Goal: Obtain resource: Download file/media

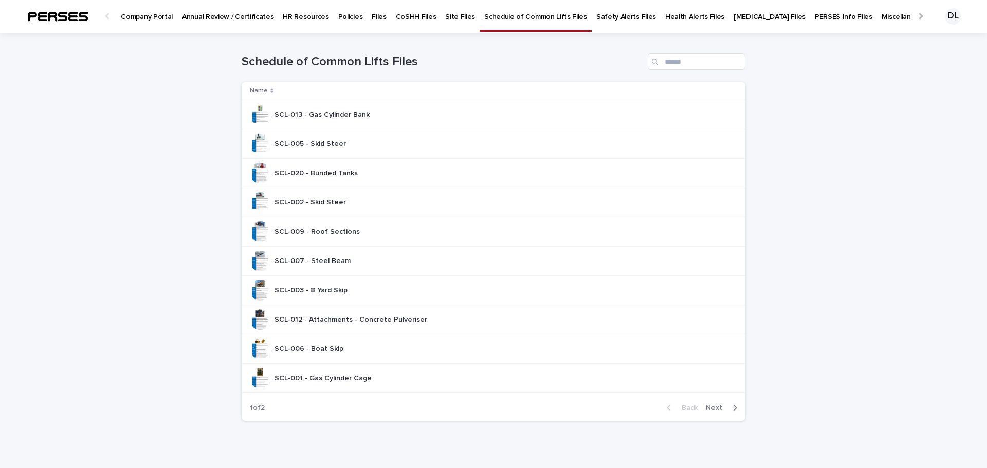
click at [325, 262] on p "SCL-007 - Steel Beam" at bounding box center [313, 260] width 78 height 11
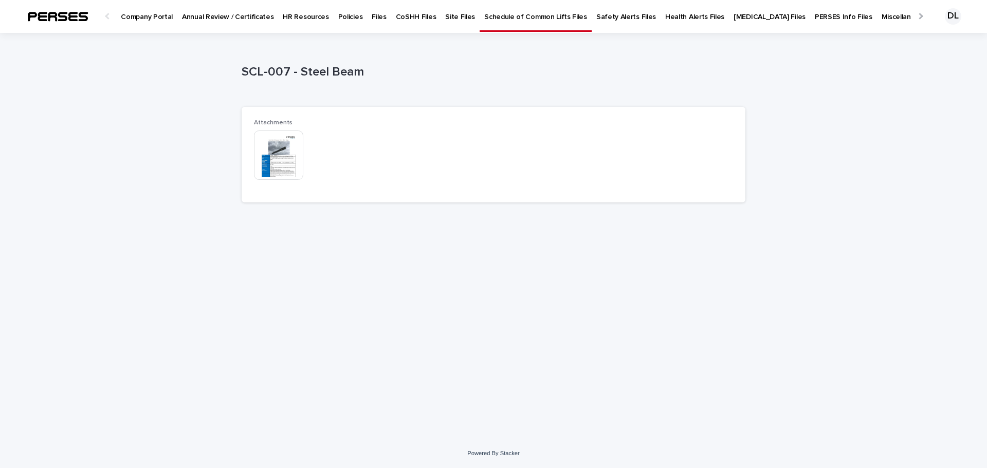
click at [269, 150] on img at bounding box center [278, 155] width 49 height 49
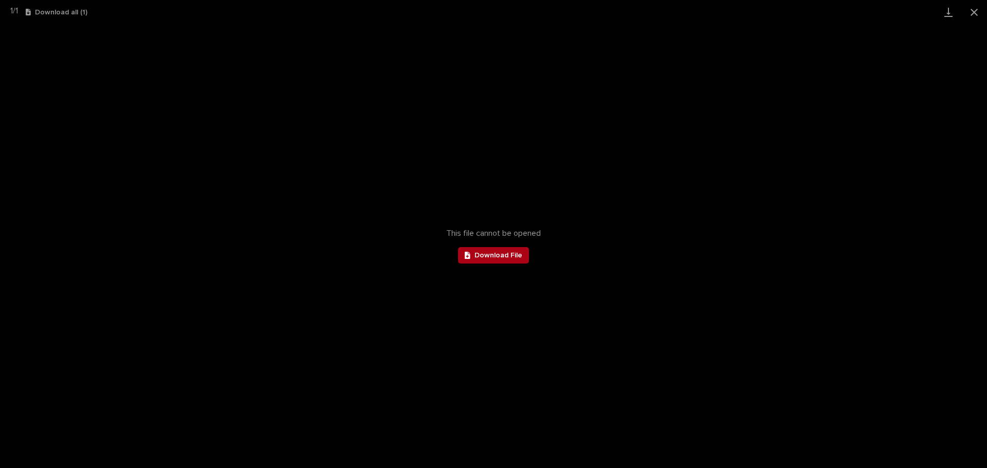
click at [483, 253] on span "Download File" at bounding box center [498, 255] width 48 height 7
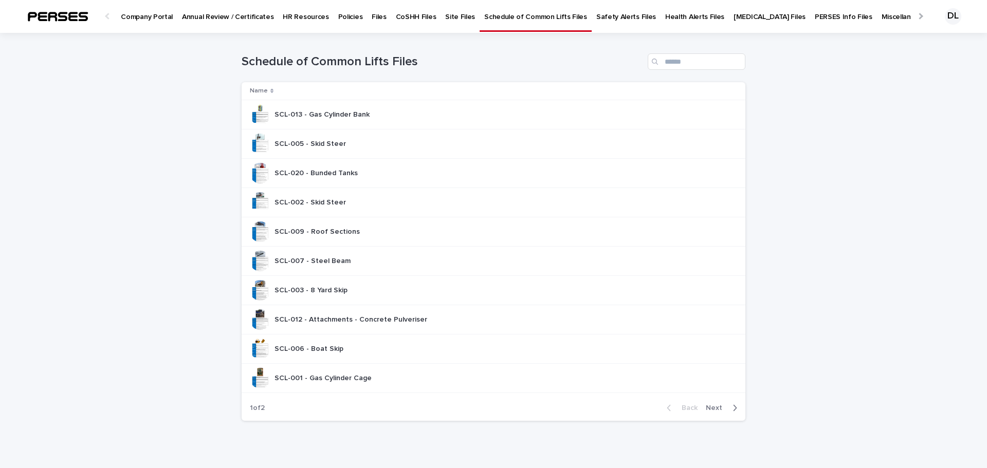
click at [665, 17] on p "Health Alerts Files" at bounding box center [694, 11] width 59 height 22
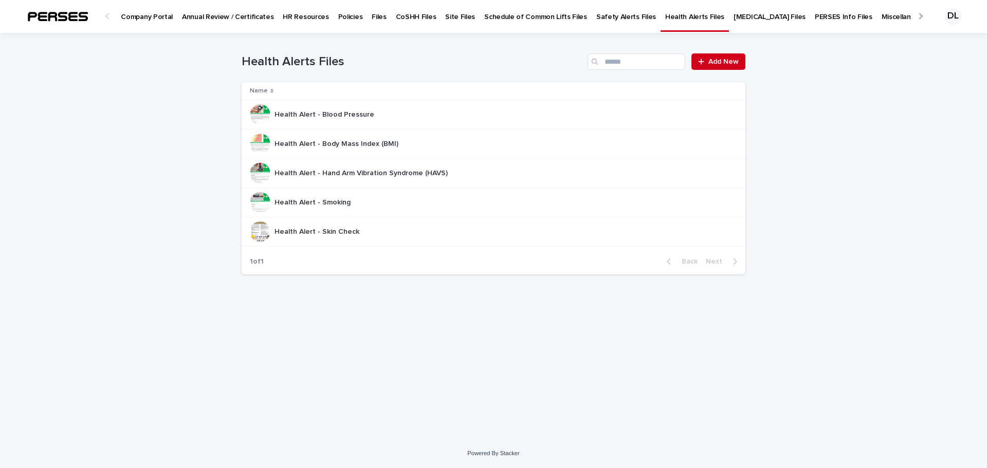
click at [305, 231] on p "Health Alert - Skin Check" at bounding box center [317, 231] width 87 height 11
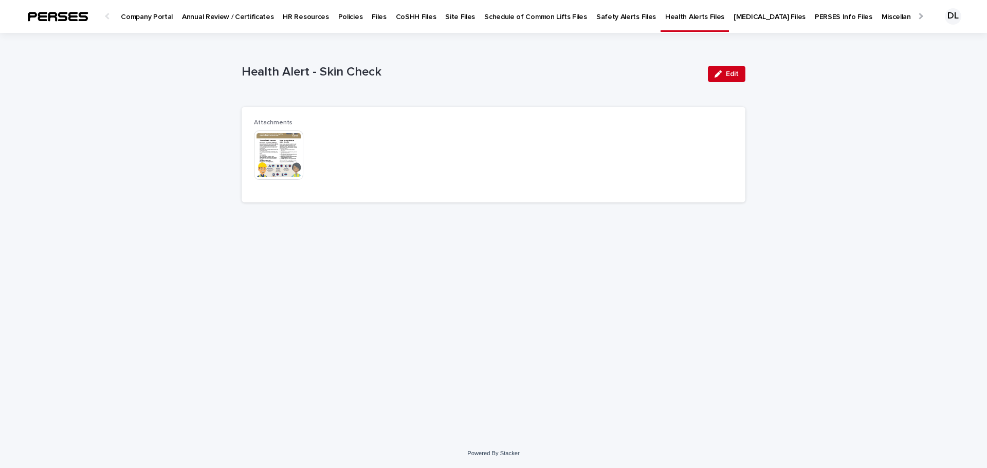
click at [265, 148] on img at bounding box center [278, 155] width 49 height 49
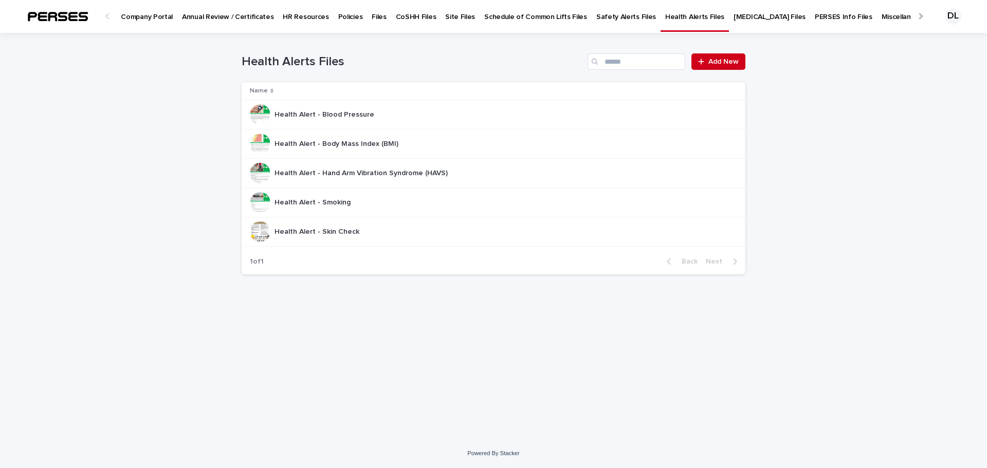
click at [144, 12] on p "Company Portal" at bounding box center [147, 11] width 52 height 22
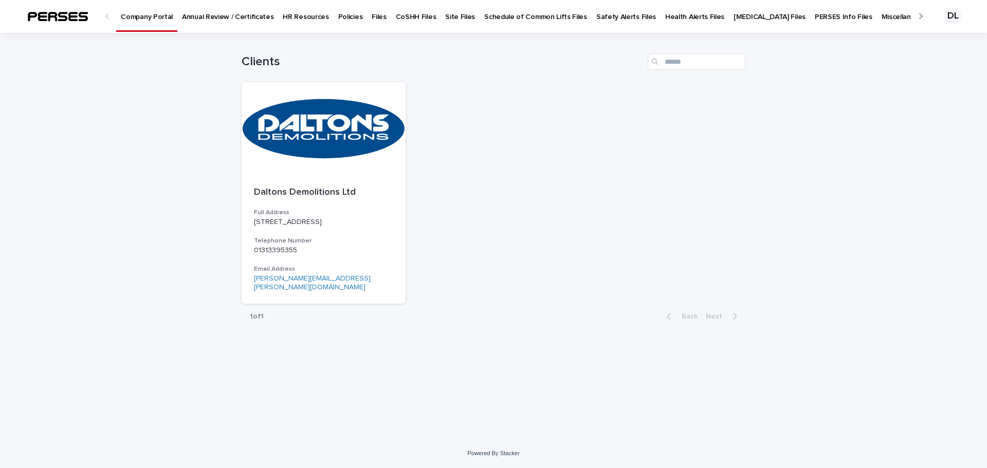
click at [196, 17] on p "Annual Review / Certificates" at bounding box center [227, 11] width 91 height 22
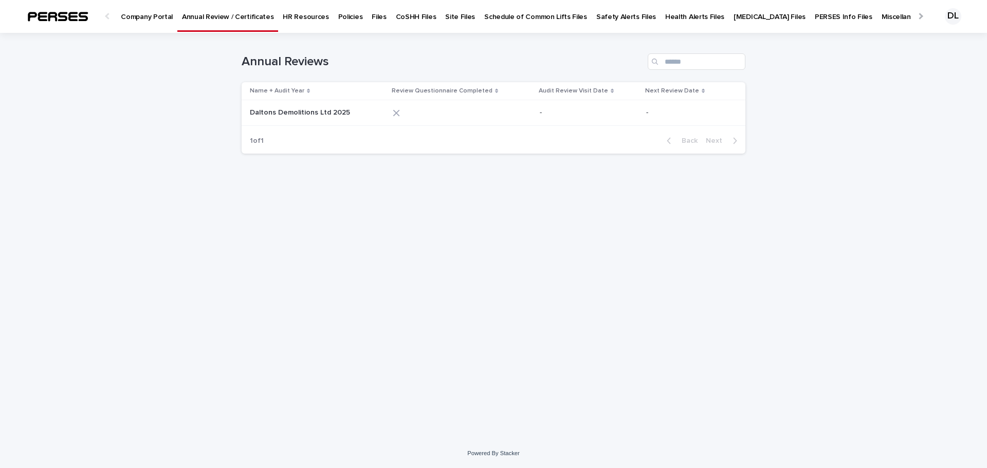
click at [305, 13] on p "HR Resources" at bounding box center [306, 11] width 46 height 22
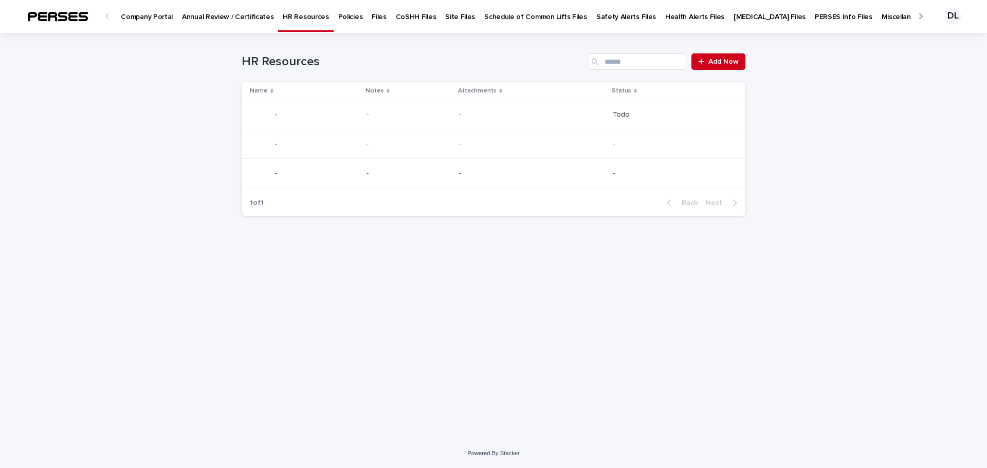
click at [338, 16] on p "Policies" at bounding box center [350, 11] width 25 height 22
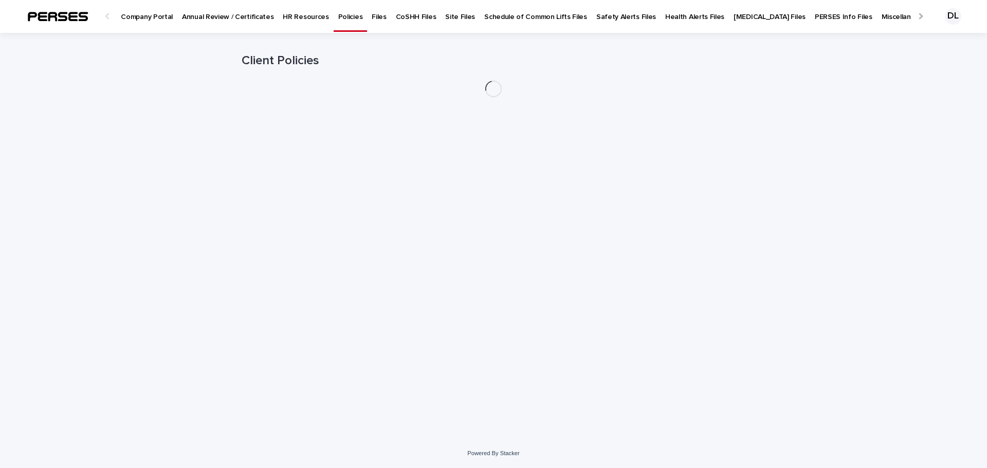
click at [885, 18] on p "Miscellaneous Information Files" at bounding box center [932, 11] width 102 height 22
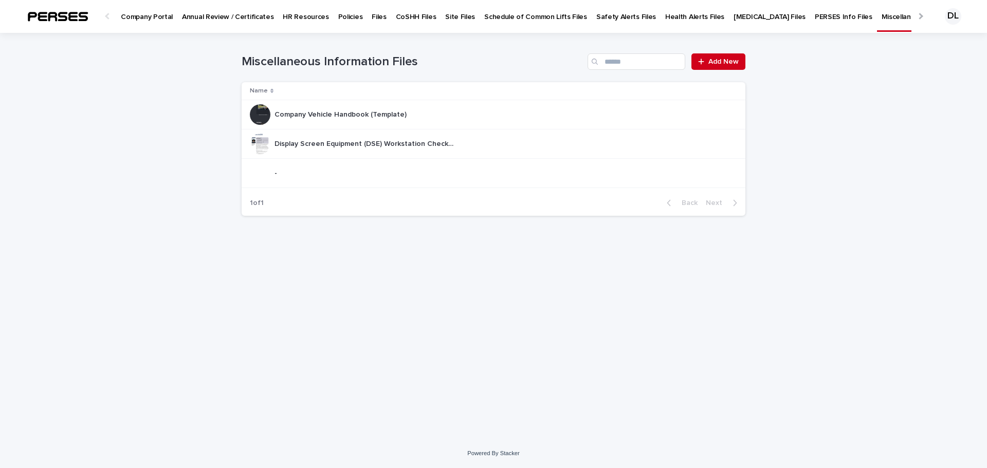
click at [920, 16] on div at bounding box center [919, 16] width 7 height 7
click at [913, 17] on p "Templates" at bounding box center [930, 11] width 34 height 22
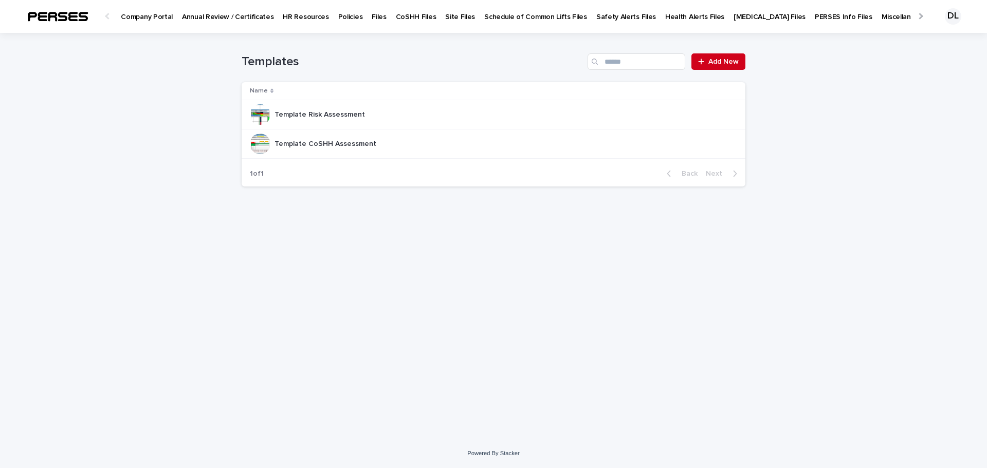
click at [923, 17] on div at bounding box center [919, 16] width 16 height 32
click at [956, 16] on p "All Files" at bounding box center [968, 11] width 24 height 22
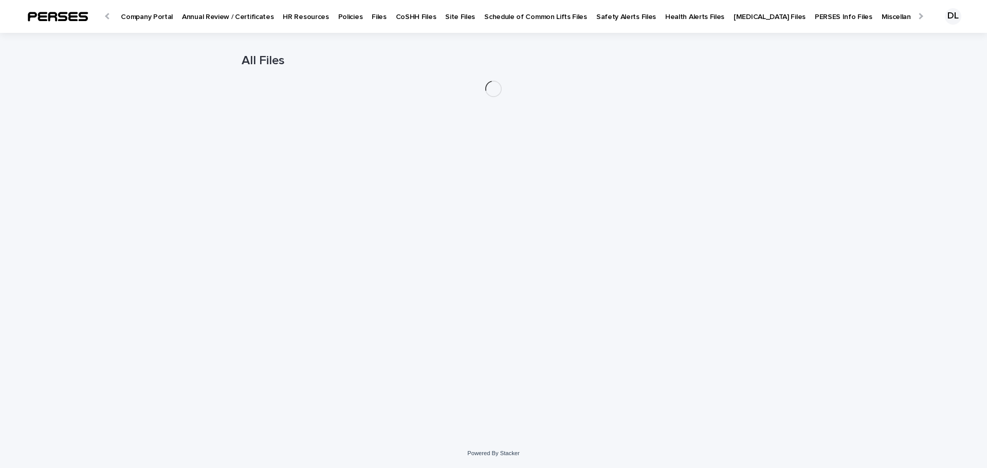
scroll to position [0, 24]
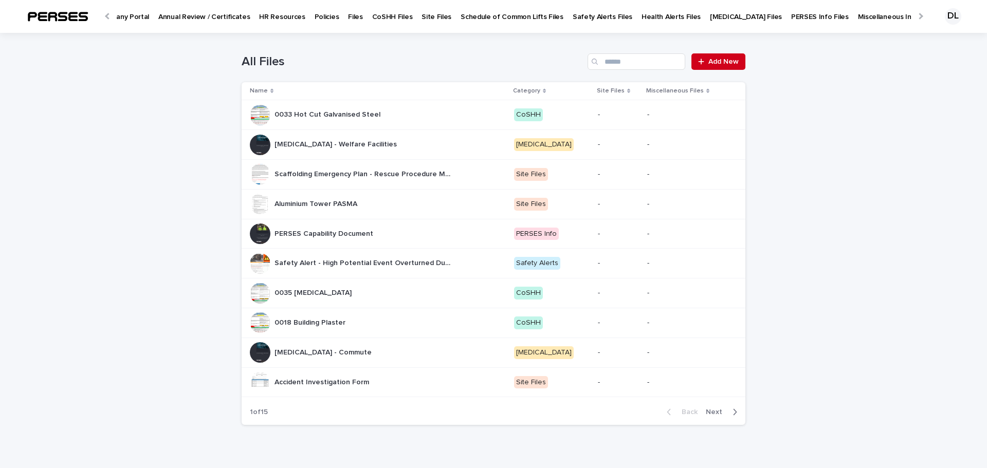
click at [945, 17] on div "DL" at bounding box center [953, 16] width 16 height 16
click at [881, 61] on div "Loading... Saving… Loading... Saving… All Files Add New Name Category Site File…" at bounding box center [493, 259] width 987 height 452
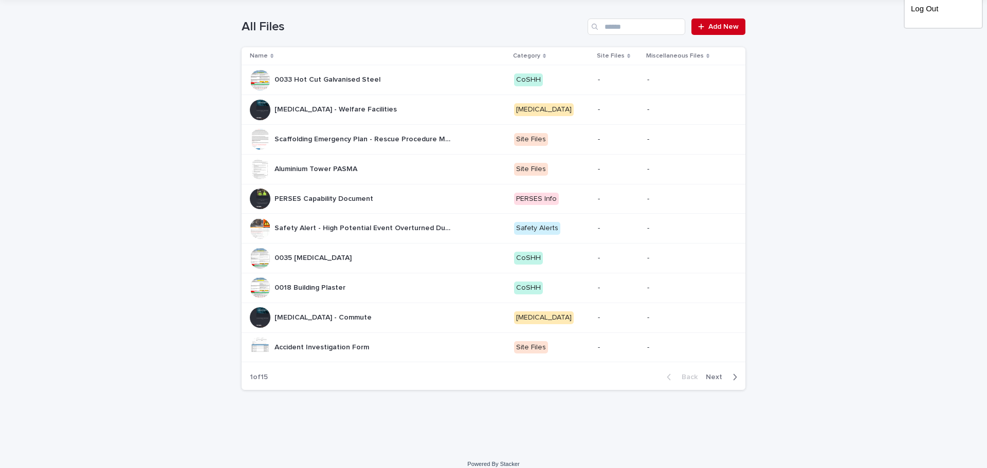
scroll to position [53, 0]
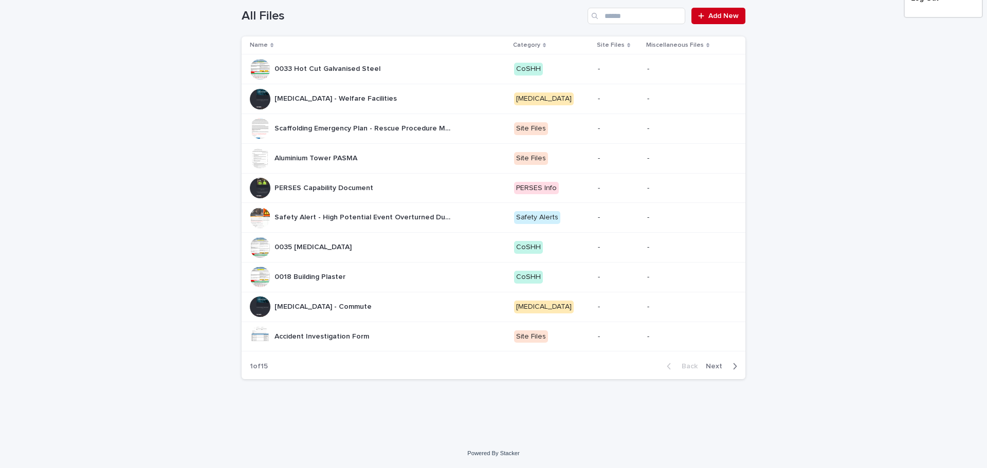
click at [274, 330] on p "Accident Investigation Form" at bounding box center [322, 335] width 97 height 11
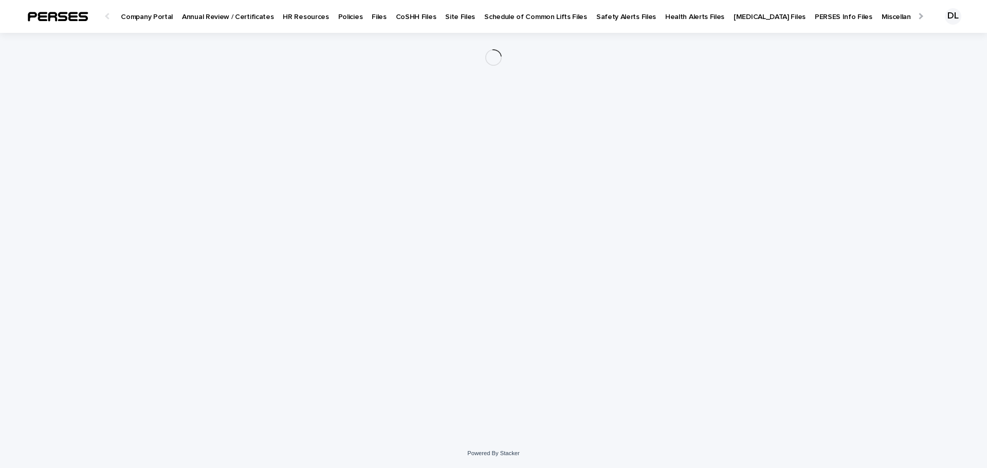
scroll to position [0, 24]
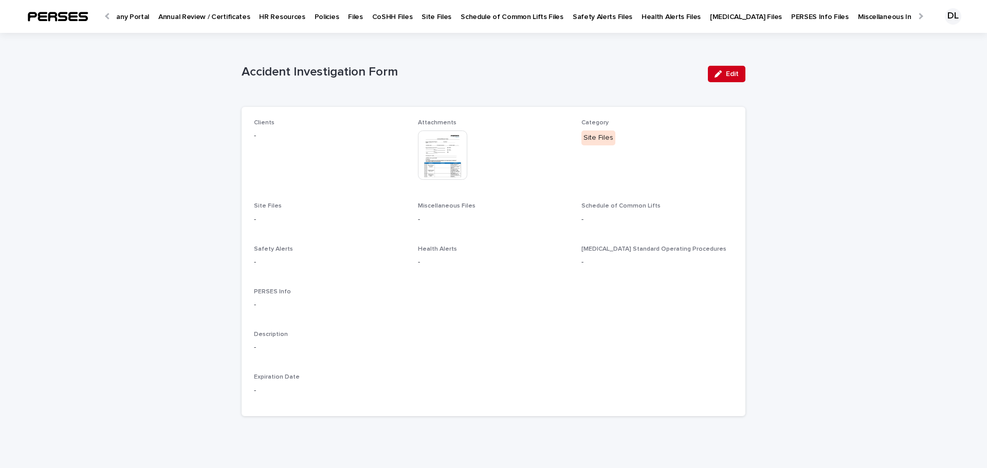
click at [435, 158] on img at bounding box center [442, 155] width 49 height 49
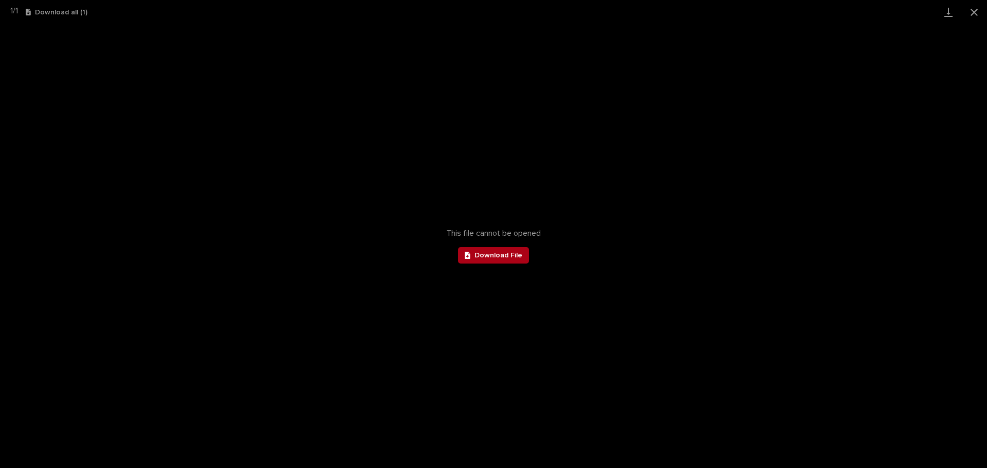
click at [487, 257] on span "Download File" at bounding box center [498, 255] width 48 height 7
